Goal: Task Accomplishment & Management: Complete application form

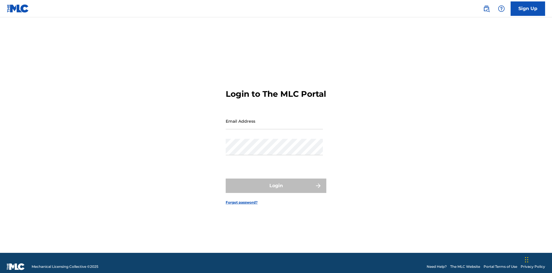
scroll to position [7, 0]
click at [274, 118] on input "Email Address" at bounding box center [274, 121] width 97 height 16
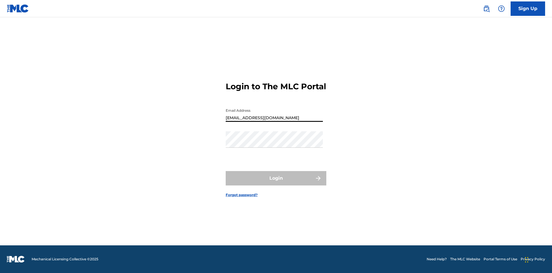
type input "[EMAIL_ADDRESS][DOMAIN_NAME]"
click at [276, 183] on button "Login" at bounding box center [276, 178] width 101 height 14
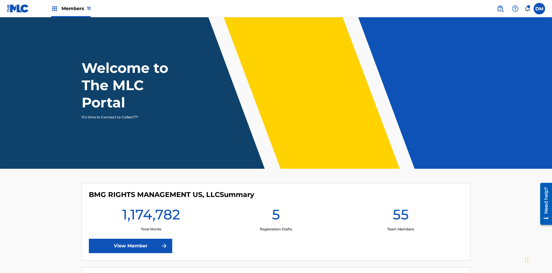
click at [71, 8] on span "Members 11" at bounding box center [76, 8] width 29 height 7
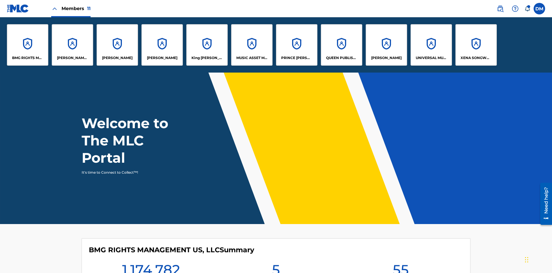
click at [341, 58] on p "QUEEN PUBLISHA" at bounding box center [341, 57] width 31 height 5
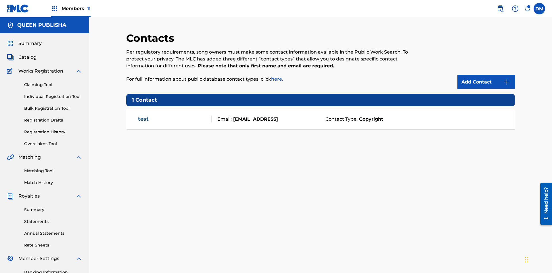
click at [71, 8] on span "Members 11" at bounding box center [76, 8] width 29 height 7
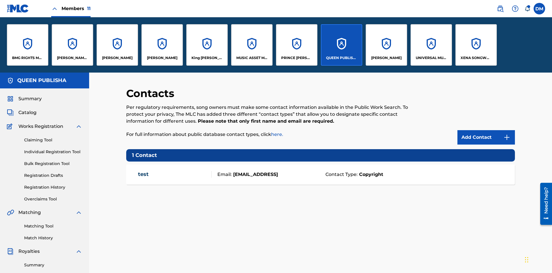
click at [117, 58] on p "[PERSON_NAME]" at bounding box center [117, 57] width 30 height 5
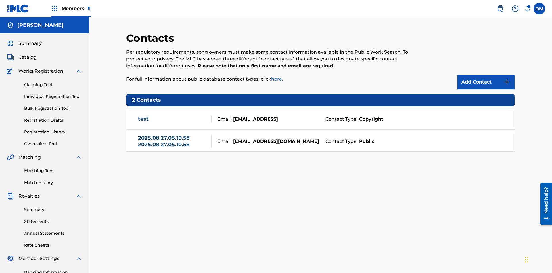
scroll to position [84, 0]
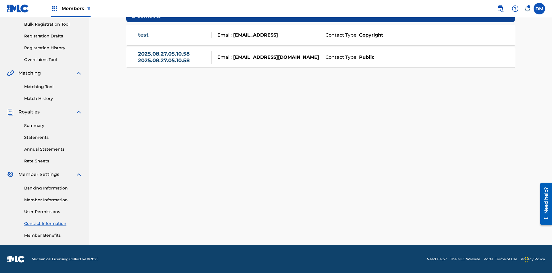
click at [365, 57] on strong "Public" at bounding box center [366, 57] width 17 height 7
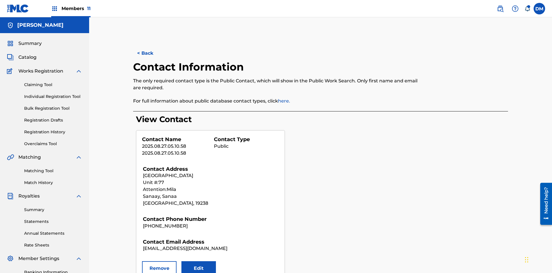
click at [159, 261] on button "Remove" at bounding box center [159, 268] width 34 height 14
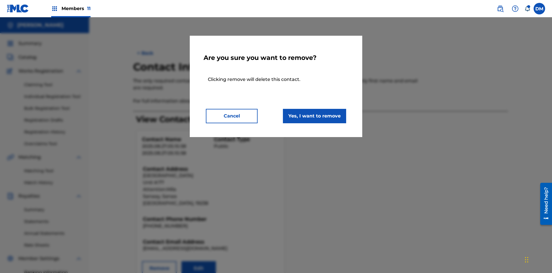
scroll to position [84, 0]
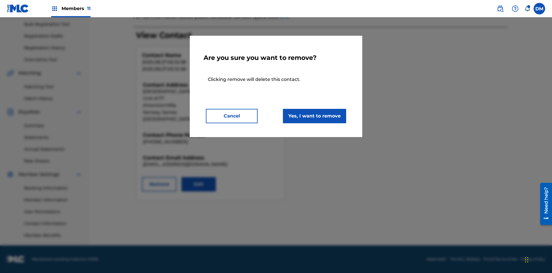
click at [314, 116] on button "Yes, I want to remove" at bounding box center [314, 116] width 63 height 14
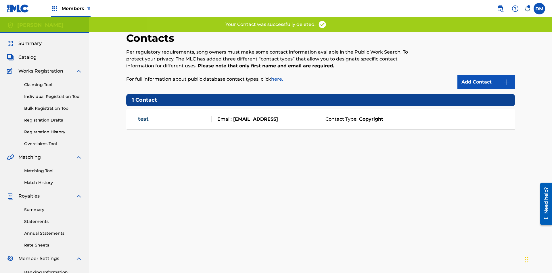
click at [71, 8] on span "Members 11" at bounding box center [76, 8] width 29 height 7
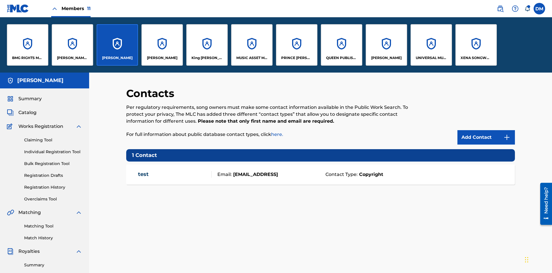
click at [341, 58] on p "QUEEN PUBLISHA" at bounding box center [341, 57] width 31 height 5
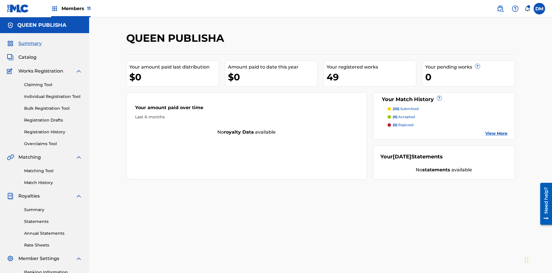
click at [27, 54] on span "Catalog" at bounding box center [27, 57] width 18 height 7
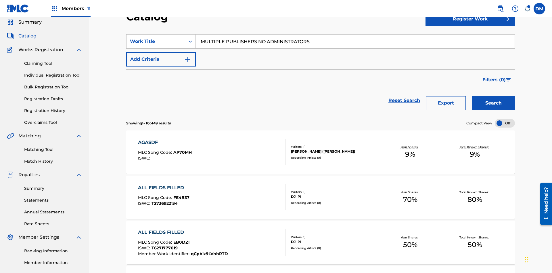
type input "MULTIPLE PUBLISHERS NO ADMINISTRATORS"
click at [493, 96] on button "Search" at bounding box center [493, 103] width 43 height 14
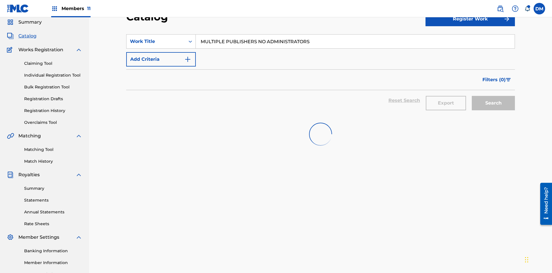
scroll to position [83, 0]
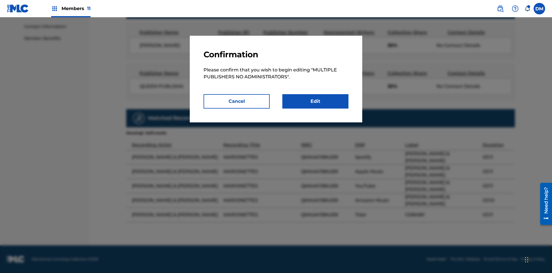
scroll to position [3, 0]
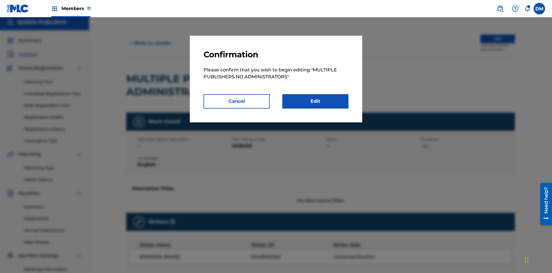
click at [315, 101] on link "Edit" at bounding box center [315, 101] width 66 height 14
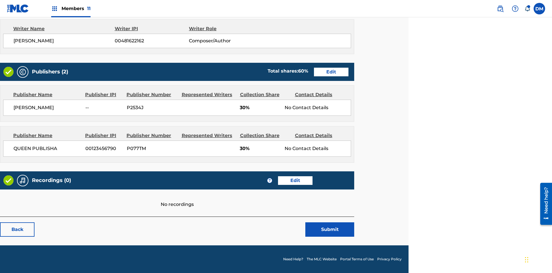
click at [71, 8] on span "Members 11" at bounding box center [76, 8] width 29 height 7
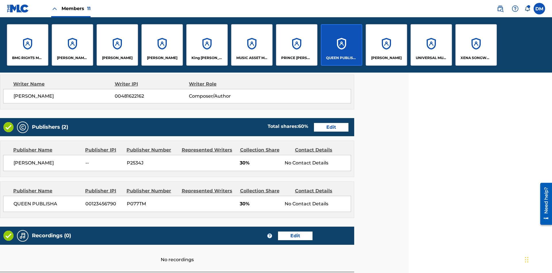
scroll to position [219, 143]
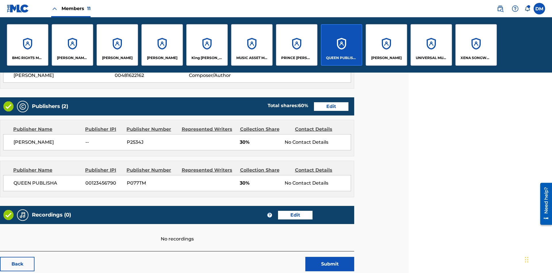
click at [341, 58] on p "QUEEN PUBLISHA" at bounding box center [341, 57] width 31 height 5
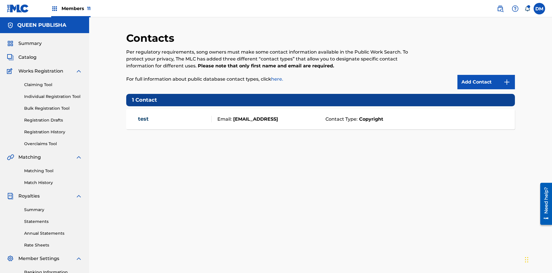
click at [507, 78] on img at bounding box center [506, 81] width 7 height 7
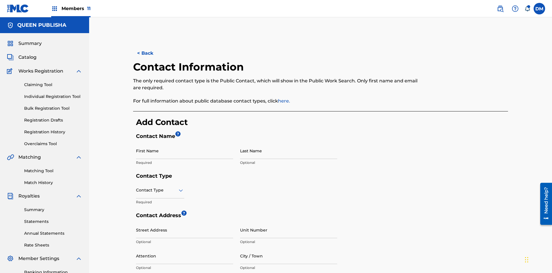
click at [185, 142] on input "First Name" at bounding box center [184, 150] width 97 height 16
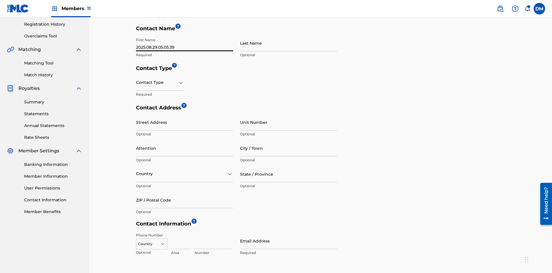
type input "2025.08.29.05.05.39"
click at [289, 43] on input "Last Name" at bounding box center [288, 43] width 97 height 16
type input "2025.08.29.05.05.39"
click at [136, 79] on input "text" at bounding box center [136, 82] width 1 height 6
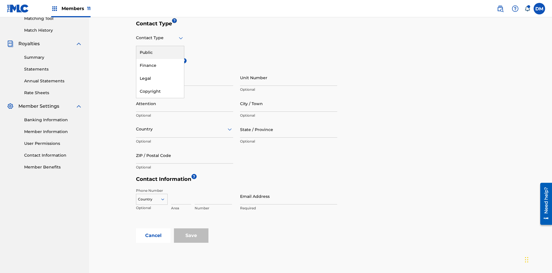
click at [160, 52] on div "Public" at bounding box center [160, 52] width 48 height 13
click at [289, 95] on input "City / Town" at bounding box center [288, 103] width 97 height 16
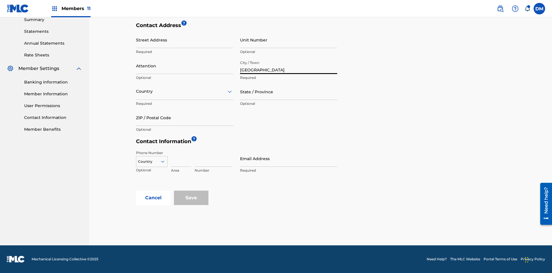
type input "[GEOGRAPHIC_DATA]"
click at [185, 43] on input "Street Address" at bounding box center [184, 40] width 97 height 16
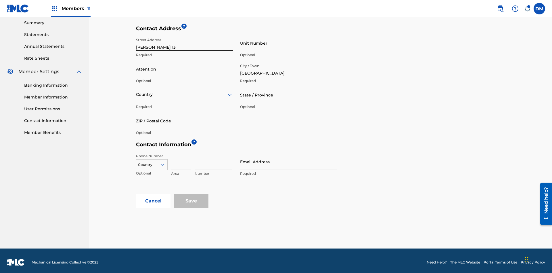
type input "[PERSON_NAME] 13"
click at [289, 43] on input "Unit Number" at bounding box center [288, 43] width 97 height 16
type input "9P"
click at [185, 66] on input "Attention" at bounding box center [184, 69] width 97 height 16
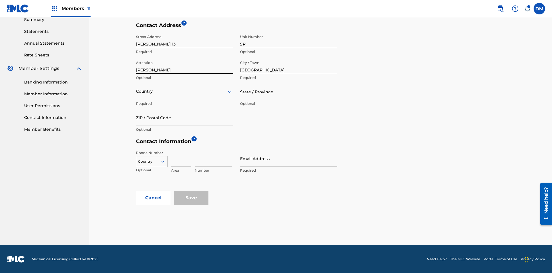
type input "[PERSON_NAME]"
click at [136, 91] on input "text" at bounding box center [136, 91] width 1 height 6
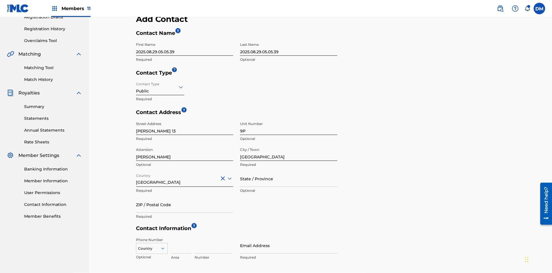
click at [289, 170] on input "State / Province" at bounding box center [288, 178] width 97 height 16
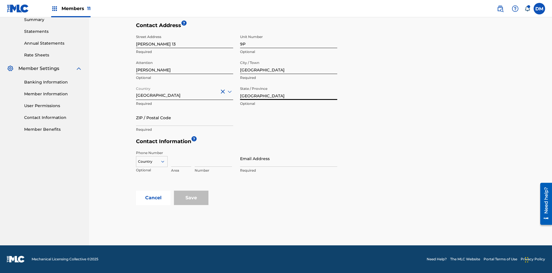
type input "[GEOGRAPHIC_DATA]"
click at [185, 117] on input "ZIP / Postal Code" at bounding box center [184, 117] width 97 height 16
type input "68080"
click at [165, 161] on icon at bounding box center [162, 161] width 5 height 5
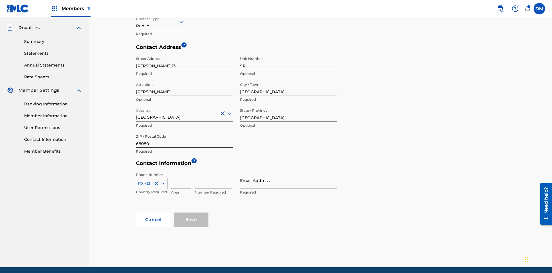
click at [181, 172] on input at bounding box center [181, 180] width 20 height 16
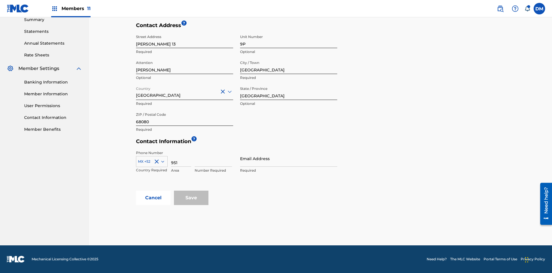
type input "951"
click at [213, 158] on input at bounding box center [213, 158] width 37 height 16
type input "5185312"
click at [289, 158] on input "Email Address" at bounding box center [288, 158] width 97 height 16
type input "[EMAIL_ADDRESS][DOMAIN_NAME]"
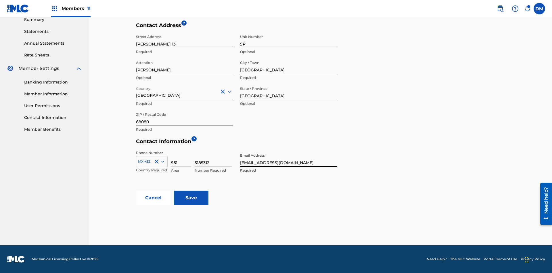
click at [191, 197] on input "Save" at bounding box center [191, 197] width 34 height 14
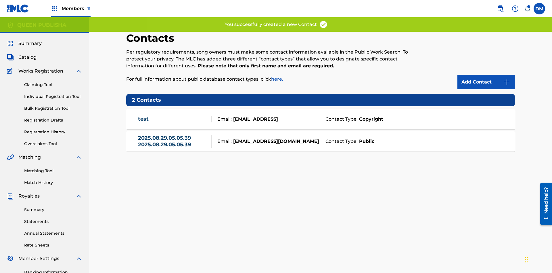
click at [71, 8] on span "Members 11" at bounding box center [76, 8] width 29 height 7
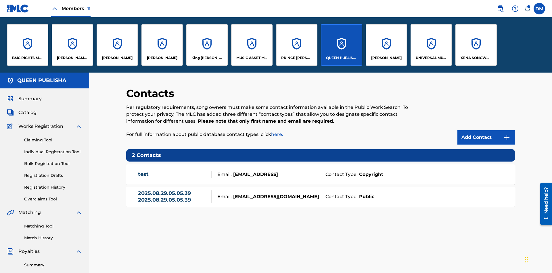
click at [117, 58] on p "[PERSON_NAME]" at bounding box center [117, 57] width 30 height 5
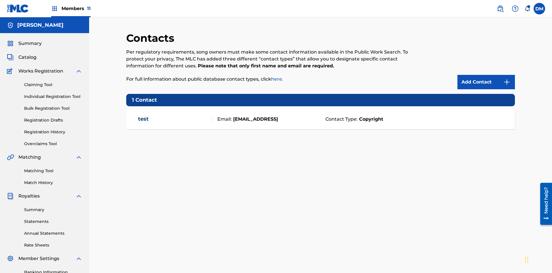
click at [507, 78] on img at bounding box center [506, 81] width 7 height 7
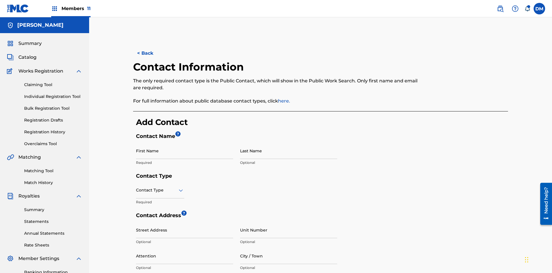
click at [185, 142] on input "First Name" at bounding box center [184, 150] width 97 height 16
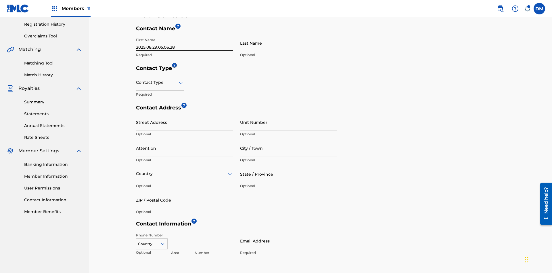
type input "2025.08.29.05.06.28"
click at [289, 43] on input "Last Name" at bounding box center [288, 43] width 97 height 16
type input "2025.08.29.05.06.28"
click at [136, 79] on input "text" at bounding box center [136, 82] width 1 height 6
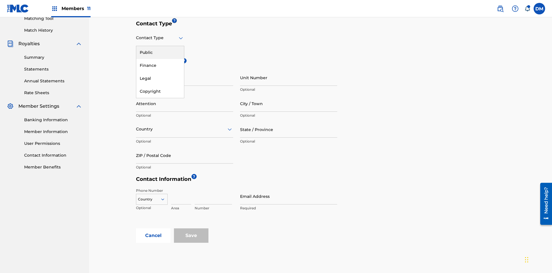
click at [160, 52] on div "Public" at bounding box center [160, 52] width 48 height 13
click at [289, 95] on input "City / Town" at bounding box center [288, 103] width 97 height 16
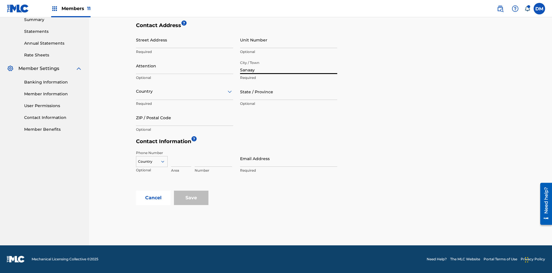
type input "Sanaay"
click at [185, 43] on input "Street Address" at bounding box center [184, 40] width 97 height 16
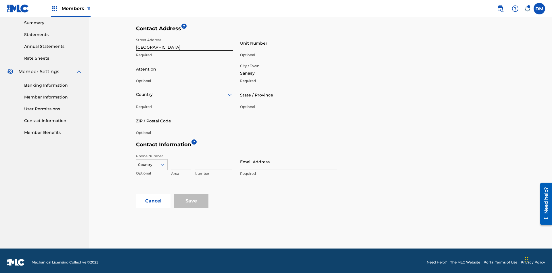
type input "[GEOGRAPHIC_DATA]"
click at [289, 43] on input "Unit Number" at bounding box center [288, 43] width 97 height 16
type input "77"
click at [185, 66] on input "Attention" at bounding box center [184, 69] width 97 height 16
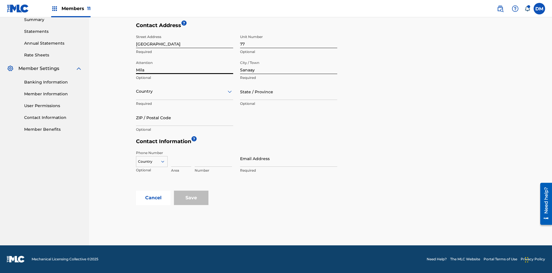
type input "Mila"
click at [136, 91] on input "text" at bounding box center [136, 91] width 1 height 6
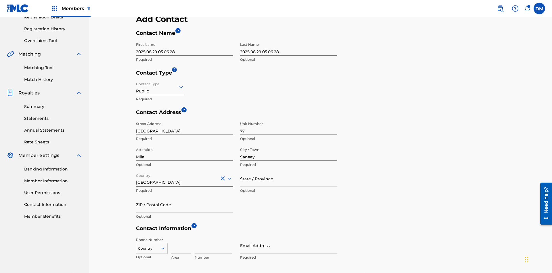
click at [289, 170] on input "State / Province" at bounding box center [288, 178] width 97 height 16
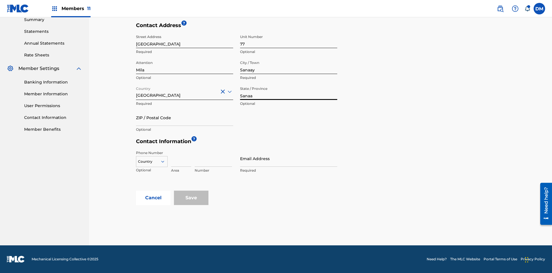
type input "Sanaa"
click at [185, 117] on input "ZIP / Postal Code" at bounding box center [184, 117] width 97 height 16
type input "19238"
click at [165, 161] on icon at bounding box center [162, 161] width 5 height 5
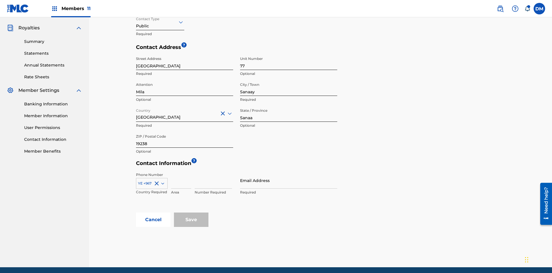
click at [181, 172] on input at bounding box center [181, 180] width 20 height 16
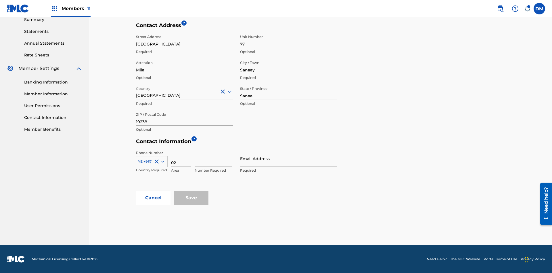
type input "02"
click at [213, 158] on input at bounding box center [213, 158] width 37 height 16
type input "255435"
click at [289, 158] on input "Email Address" at bounding box center [288, 158] width 97 height 16
type input "[EMAIL_ADDRESS][DOMAIN_NAME]"
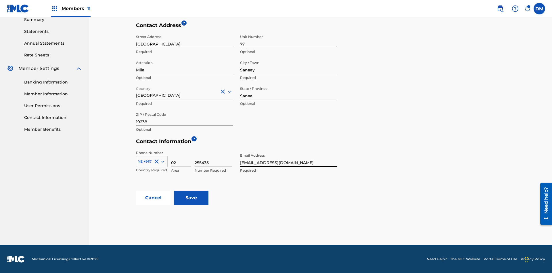
click at [191, 197] on input "Save" at bounding box center [191, 197] width 34 height 14
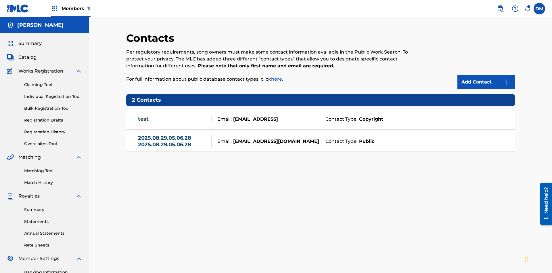
click at [71, 8] on span "Members 11" at bounding box center [76, 8] width 29 height 7
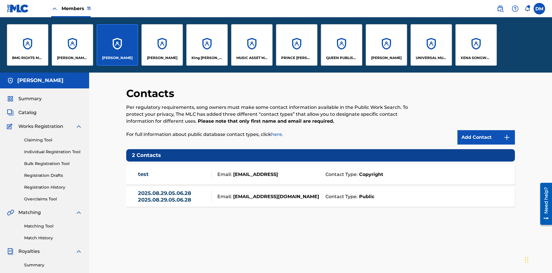
click at [117, 58] on p "[PERSON_NAME]" at bounding box center [117, 57] width 30 height 5
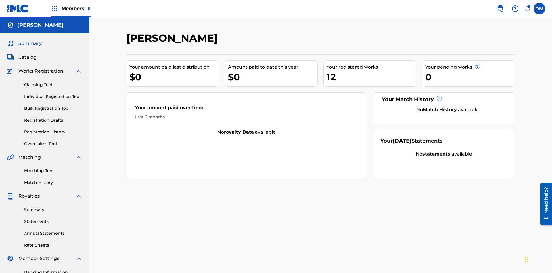
click at [27, 54] on span "Catalog" at bounding box center [27, 57] width 18 height 7
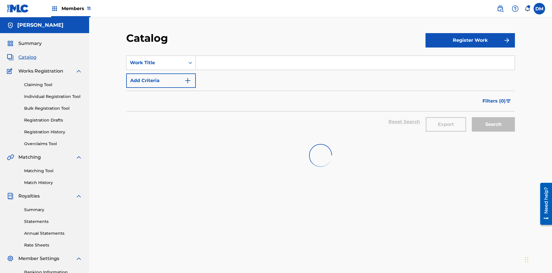
scroll to position [21, 0]
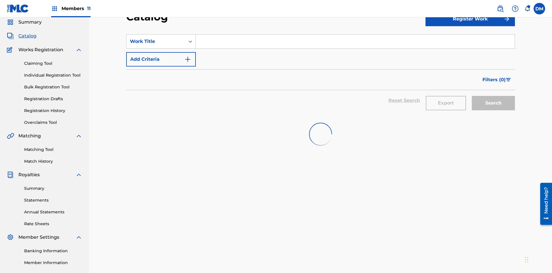
click at [355, 41] on input "Search Form" at bounding box center [355, 41] width 319 height 14
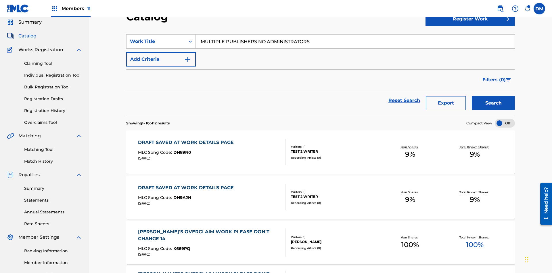
type input "MULTIPLE PUBLISHERS NO ADMINISTRATORS"
click at [493, 96] on button "Search" at bounding box center [493, 103] width 43 height 14
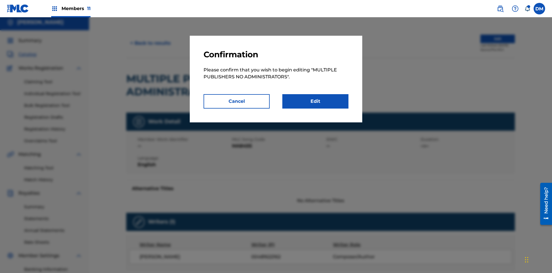
click at [315, 101] on link "Edit" at bounding box center [315, 101] width 66 height 14
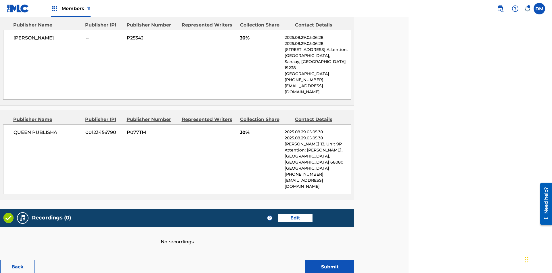
click at [71, 8] on span "Members 11" at bounding box center [76, 8] width 29 height 7
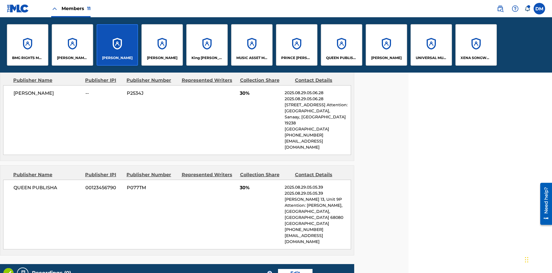
scroll to position [288, 143]
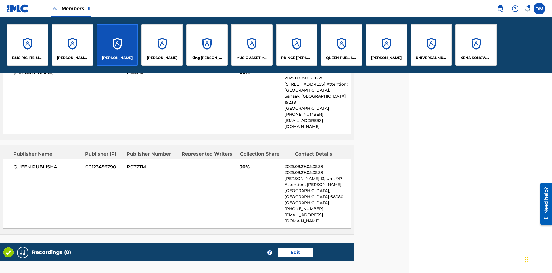
click at [341, 58] on p "QUEEN PUBLISHA" at bounding box center [341, 57] width 31 height 5
